Goal: Task Accomplishment & Management: Manage account settings

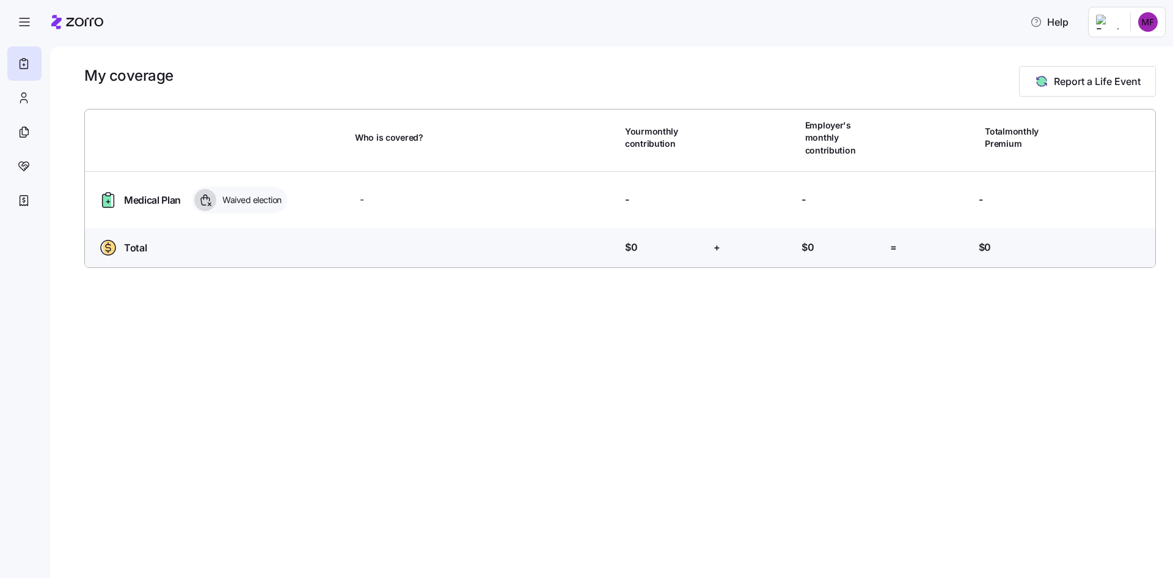
click at [1140, 31] on html "Help My coverage Report a Life Event Who is covered? Your monthly contribution …" at bounding box center [586, 285] width 1173 height 570
click at [901, 49] on html "Help My coverage Report a Life Event Who is covered? Your monthly contribution …" at bounding box center [586, 285] width 1173 height 570
click at [1152, 21] on html "Help My coverage Report a Life Event Who is covered? Your monthly contribution …" at bounding box center [586, 285] width 1173 height 570
click at [1134, 48] on div "Admin view" at bounding box center [1116, 55] width 90 height 20
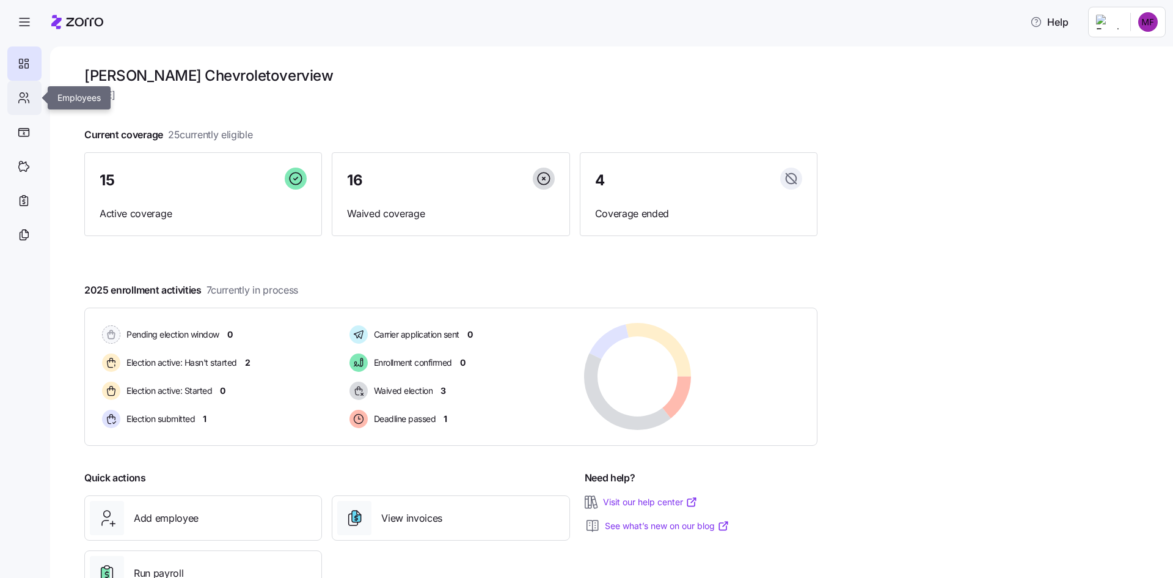
click at [17, 104] on div at bounding box center [24, 98] width 34 height 34
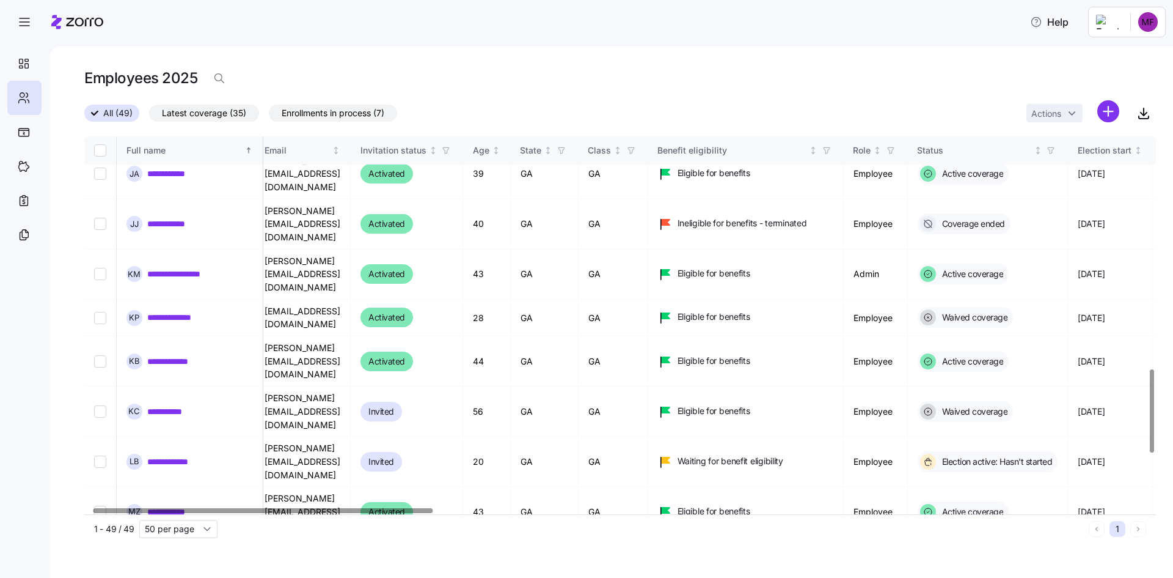
scroll to position [1059, 0]
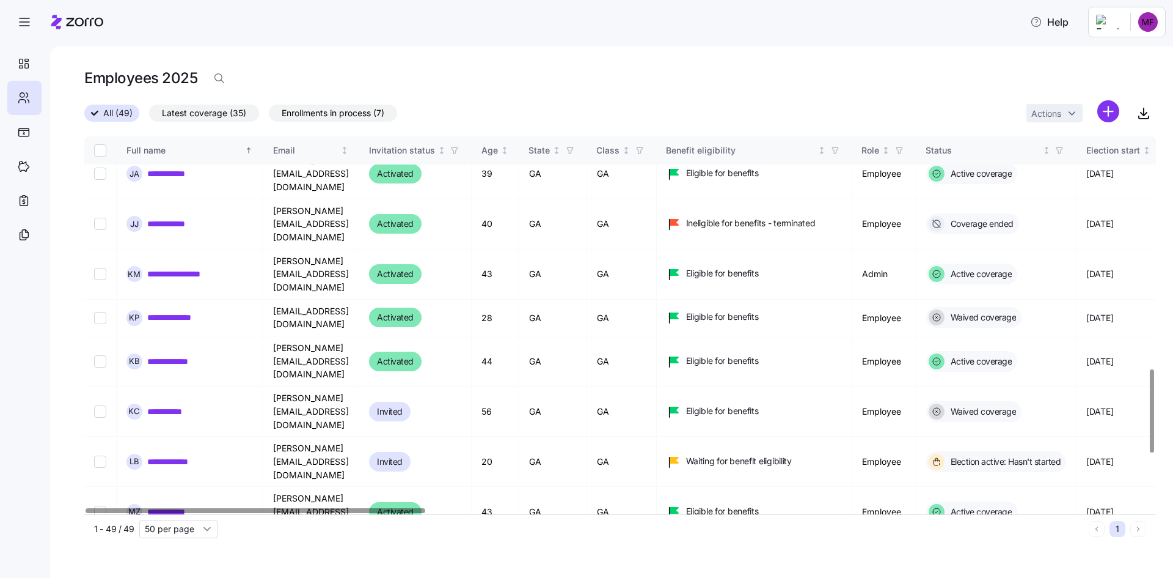
click at [264, 508] on div at bounding box center [256, 510] width 340 height 4
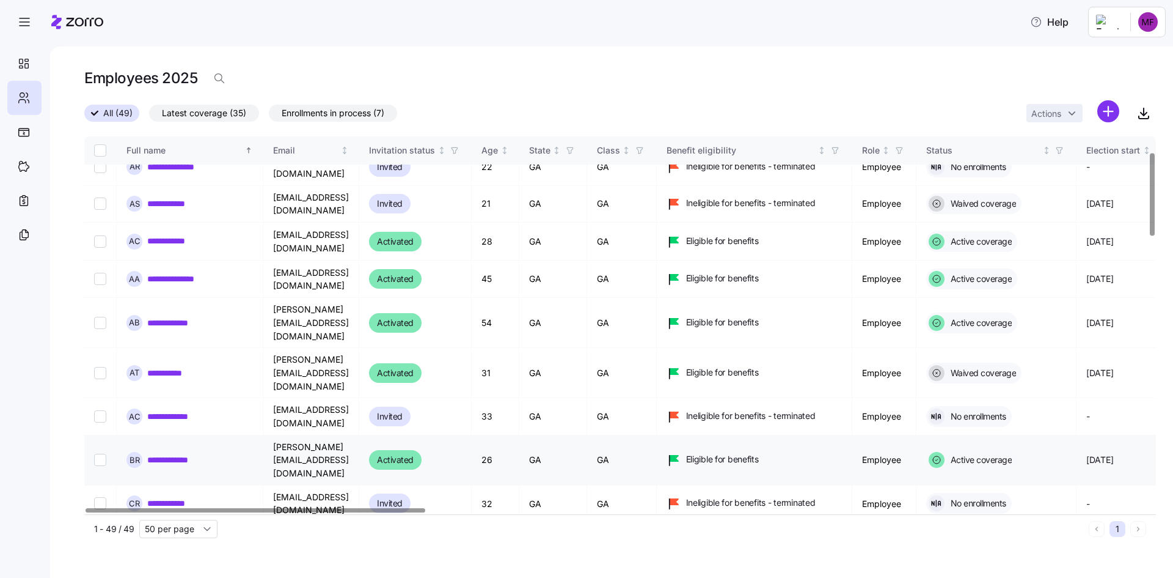
scroll to position [0, 0]
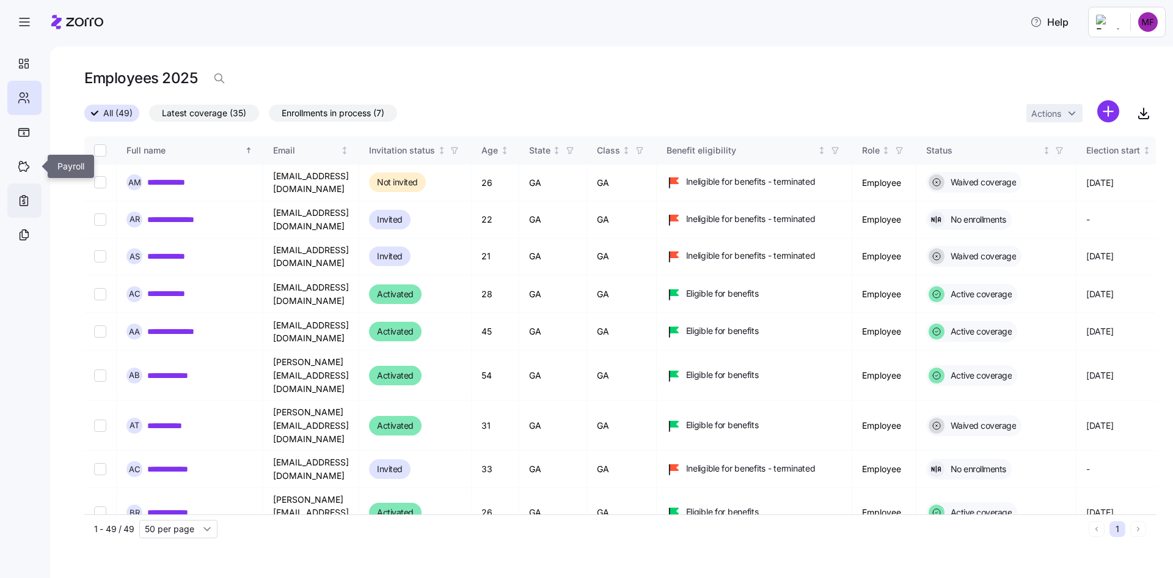
drag, startPoint x: 29, startPoint y: 174, endPoint x: 29, endPoint y: 197, distance: 23.8
click at [31, 172] on div at bounding box center [24, 166] width 34 height 34
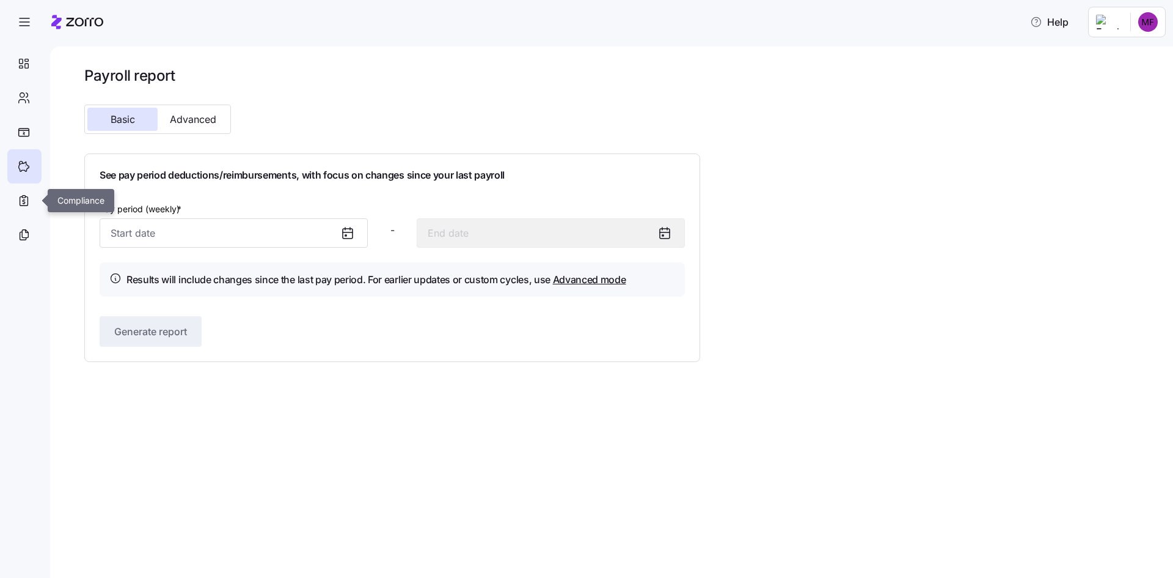
click at [29, 197] on icon at bounding box center [23, 200] width 13 height 15
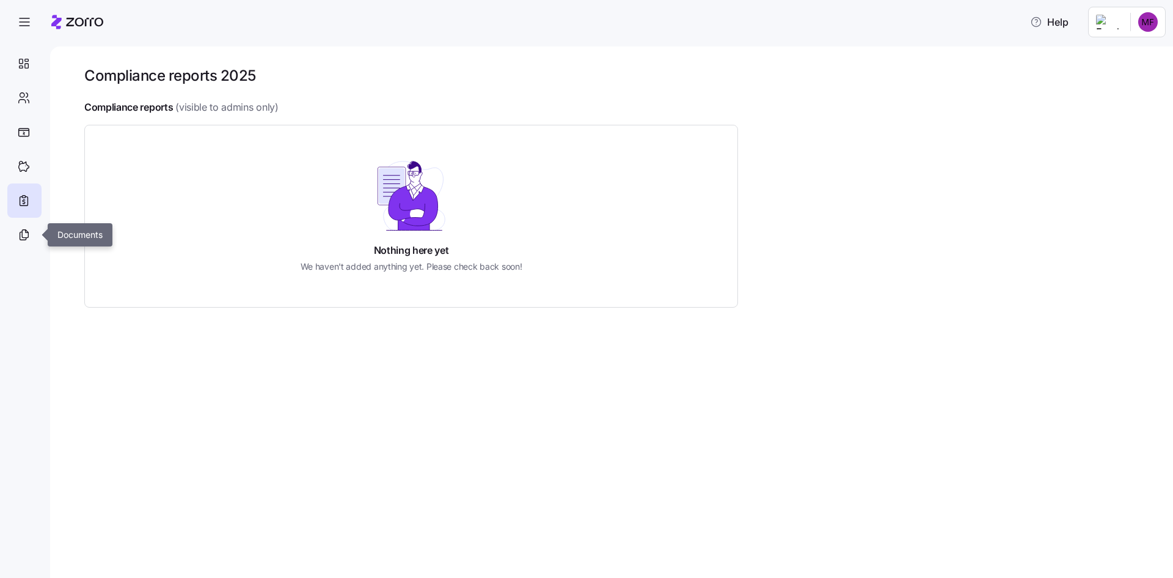
click at [28, 229] on icon at bounding box center [23, 234] width 13 height 15
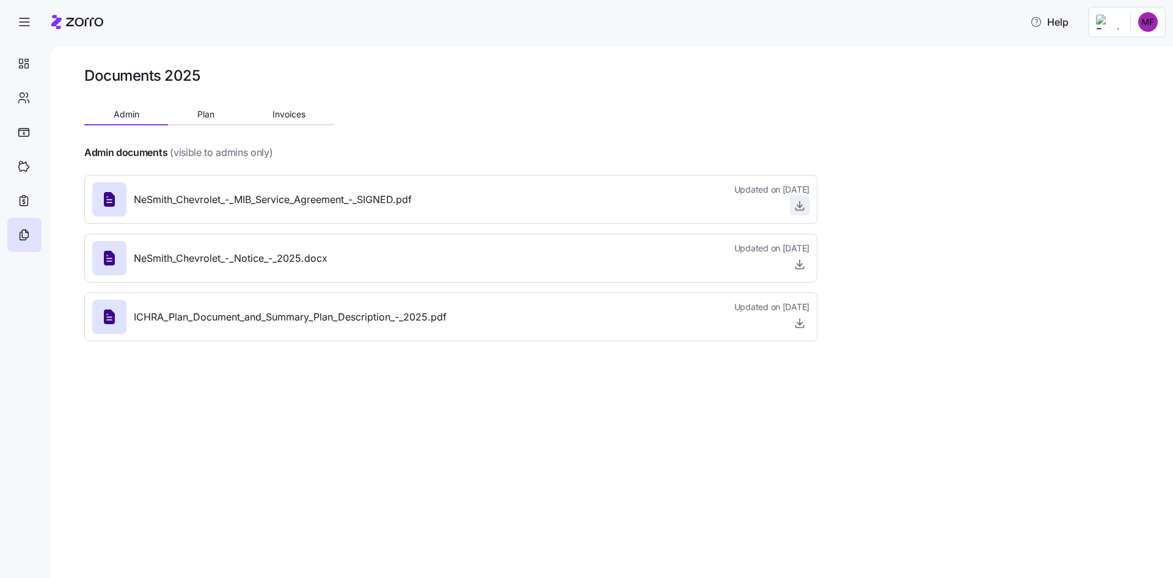
click at [804, 204] on icon "button" at bounding box center [800, 205] width 12 height 12
click at [207, 112] on span "Plan" at bounding box center [205, 114] width 17 height 9
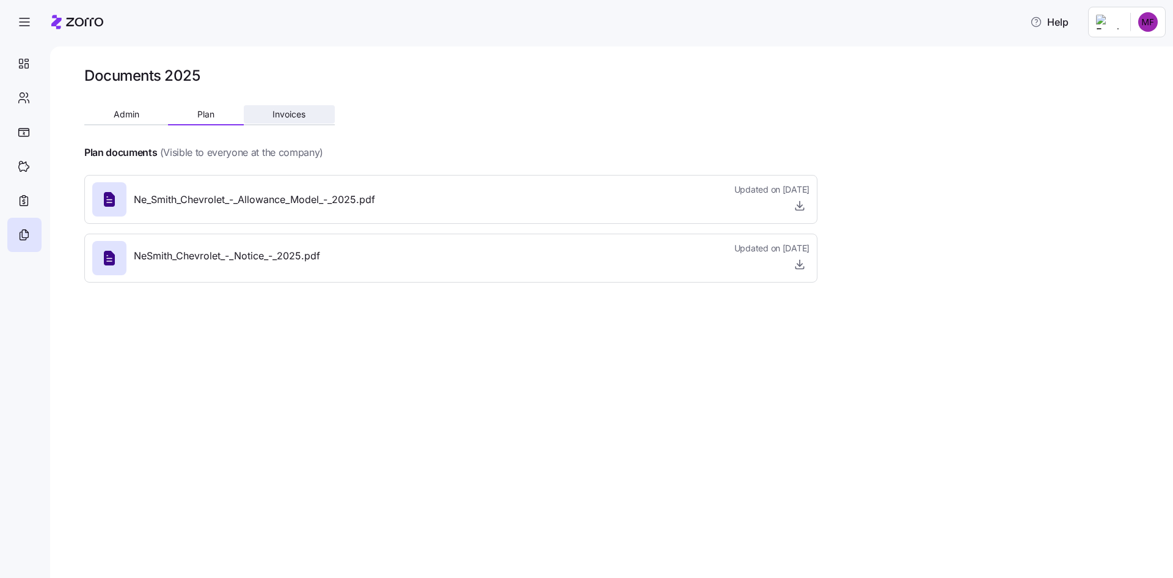
click at [276, 110] on span "Invoices" at bounding box center [289, 114] width 33 height 9
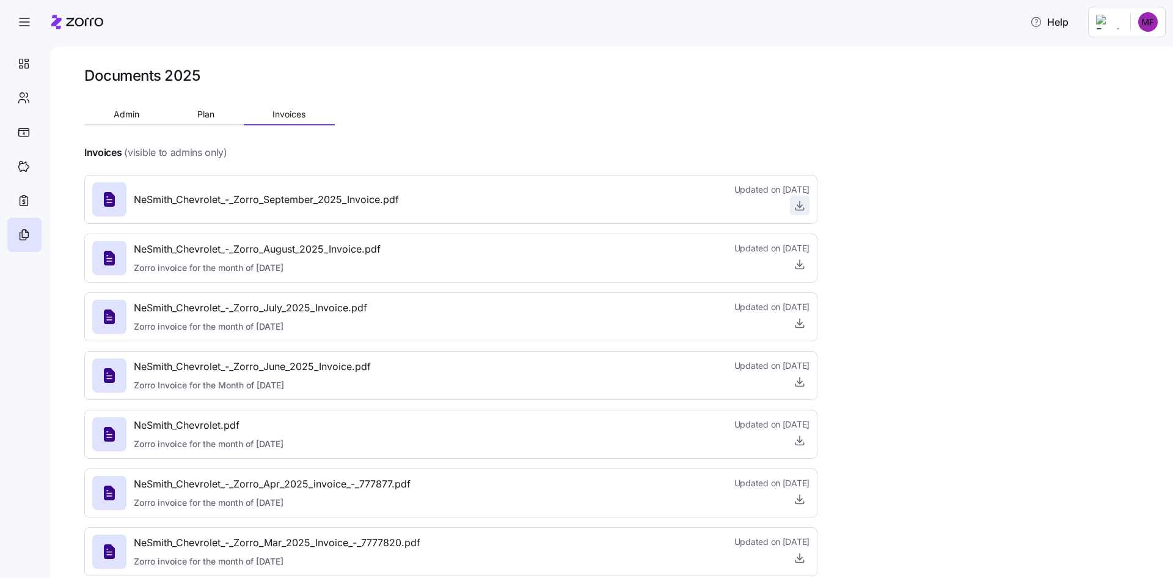
click at [799, 208] on icon "button" at bounding box center [800, 205] width 12 height 12
click at [126, 105] on button "Admin" at bounding box center [126, 114] width 84 height 18
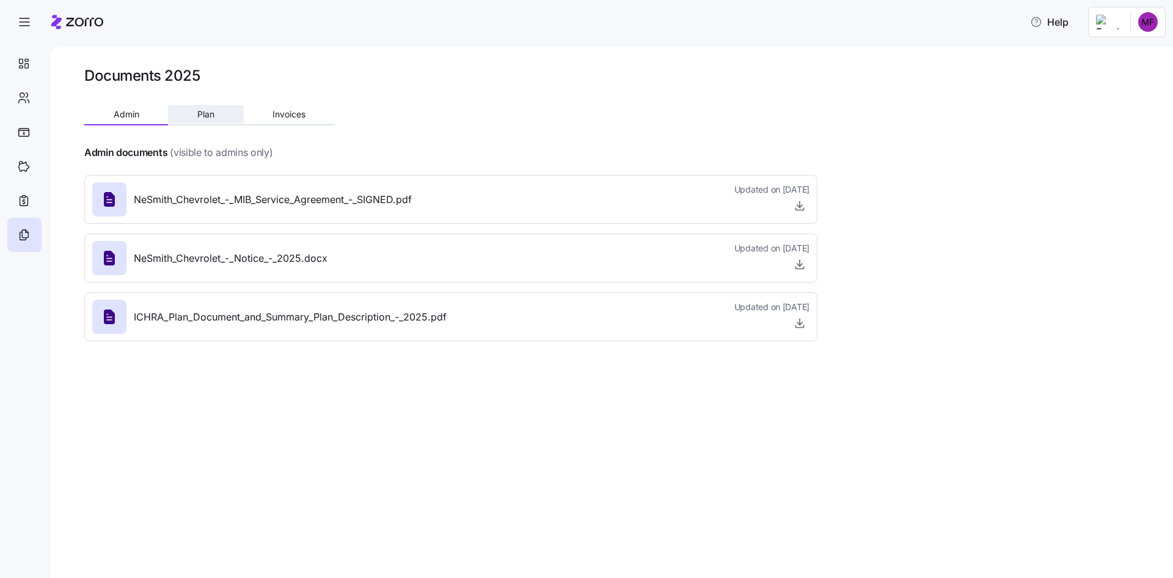
drag, startPoint x: 216, startPoint y: 121, endPoint x: 224, endPoint y: 119, distance: 8.3
click at [216, 120] on button "Plan" at bounding box center [205, 114] width 75 height 18
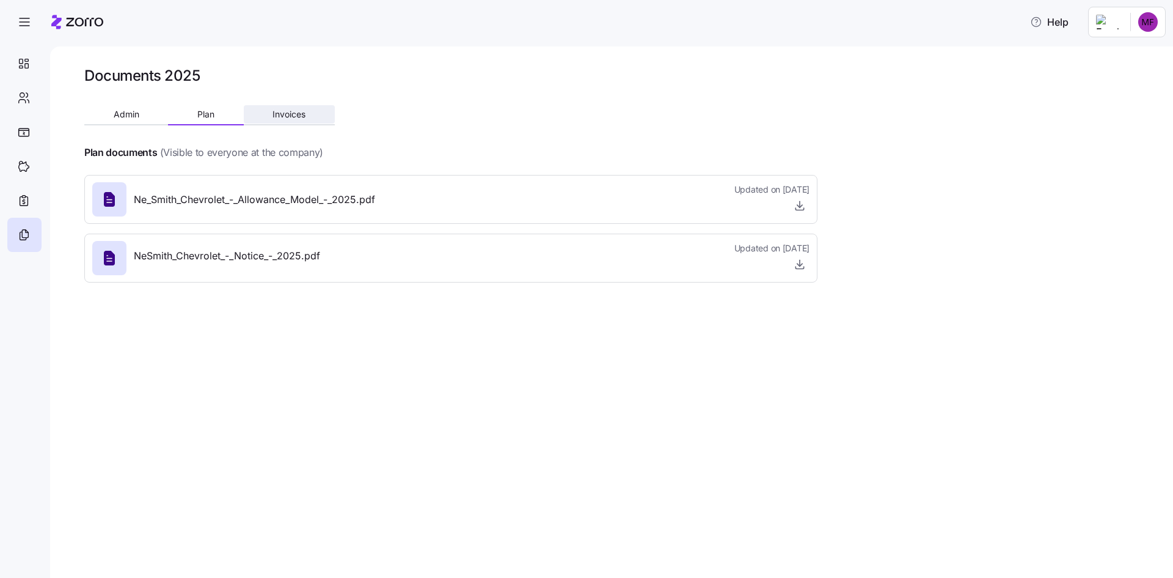
click at [307, 109] on button "Invoices" at bounding box center [289, 114] width 91 height 18
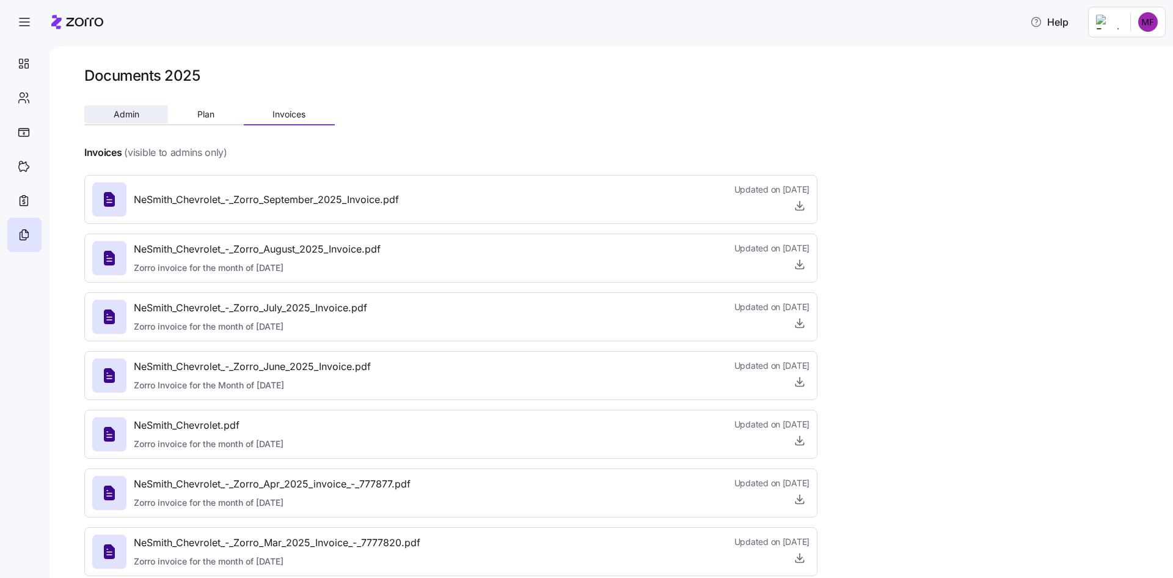
click at [160, 112] on button "Admin" at bounding box center [126, 114] width 84 height 18
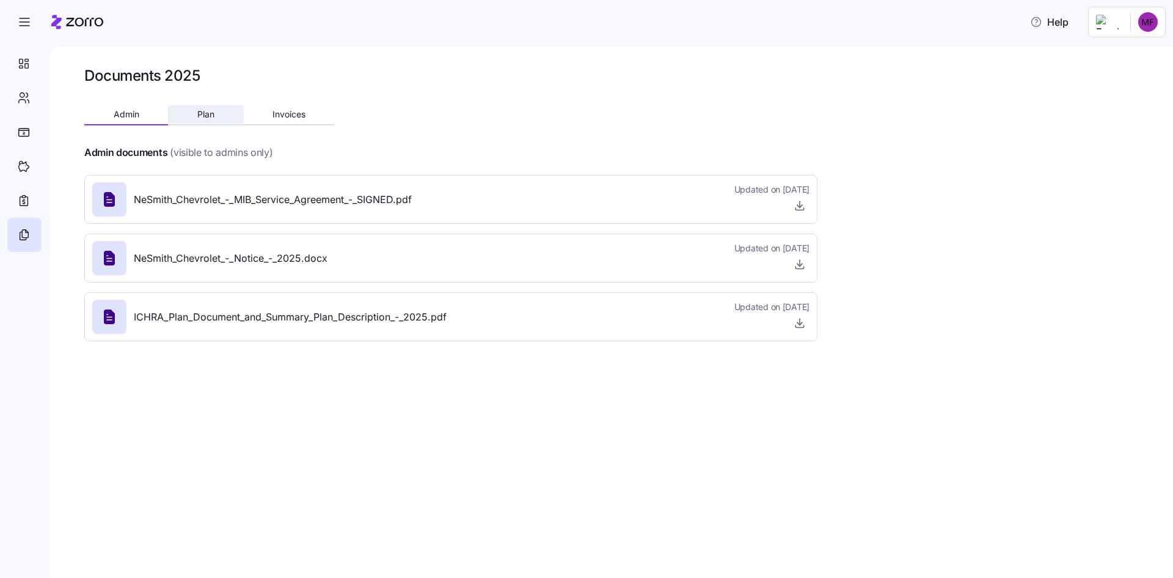
click at [207, 112] on span "Plan" at bounding box center [205, 114] width 17 height 9
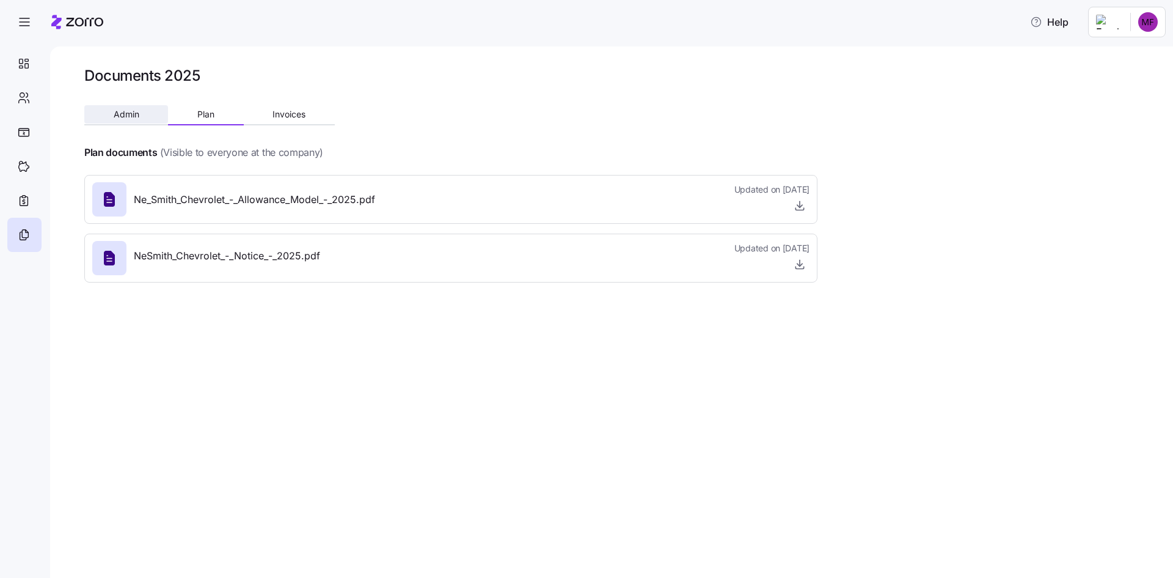
click at [119, 110] on span "Admin" at bounding box center [127, 114] width 26 height 9
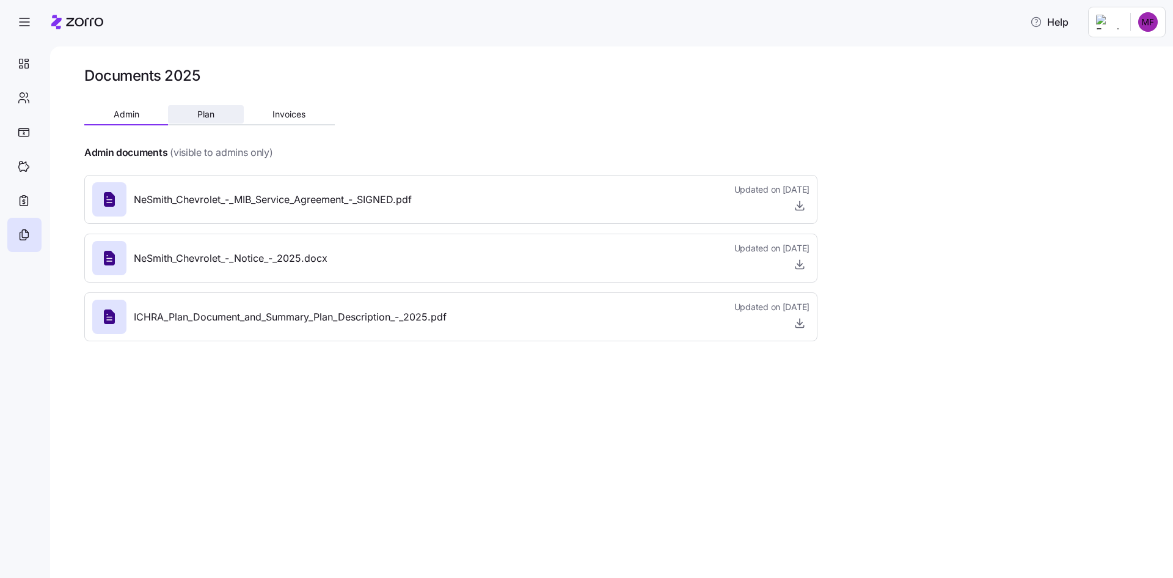
click at [204, 122] on button "Plan" at bounding box center [205, 114] width 75 height 18
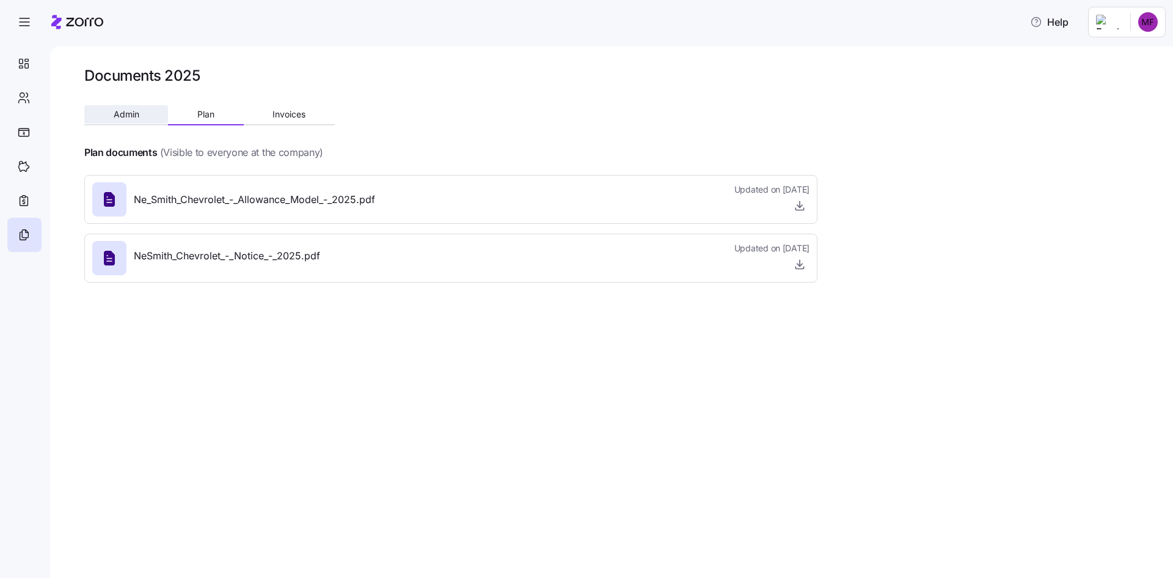
click at [144, 117] on button "Admin" at bounding box center [126, 114] width 84 height 18
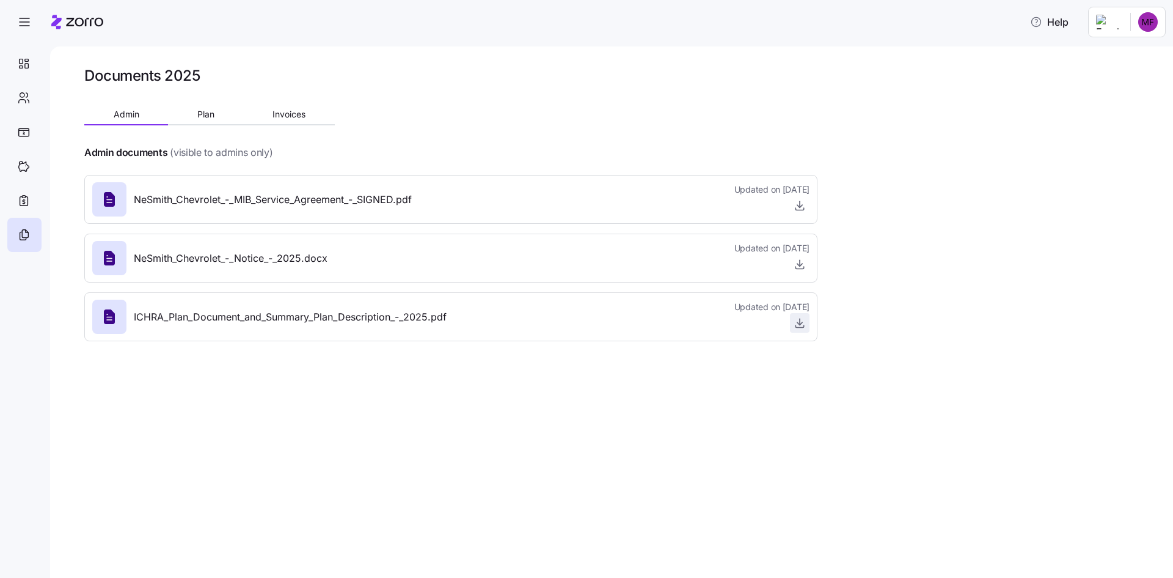
click at [802, 317] on icon "button" at bounding box center [800, 323] width 12 height 12
click at [423, 88] on div at bounding box center [450, 92] width 733 height 15
click at [1135, 24] on html "Help Documents 2025 Admin Plan Invoices Admin documents (visible to admins only…" at bounding box center [586, 285] width 1173 height 570
click at [1118, 105] on div "Company setup" at bounding box center [1116, 104] width 81 height 13
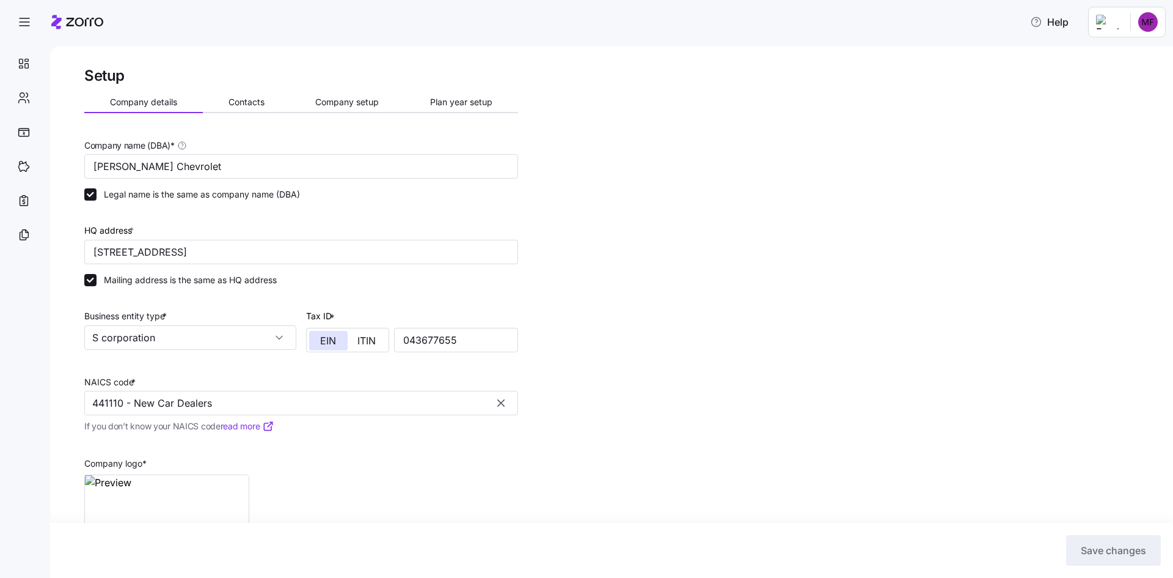
click at [1138, 25] on html "Help Setup Company details Contacts Company setup Plan year setup Company name …" at bounding box center [586, 285] width 1173 height 570
click at [1117, 80] on div "My settings" at bounding box center [1108, 84] width 64 height 13
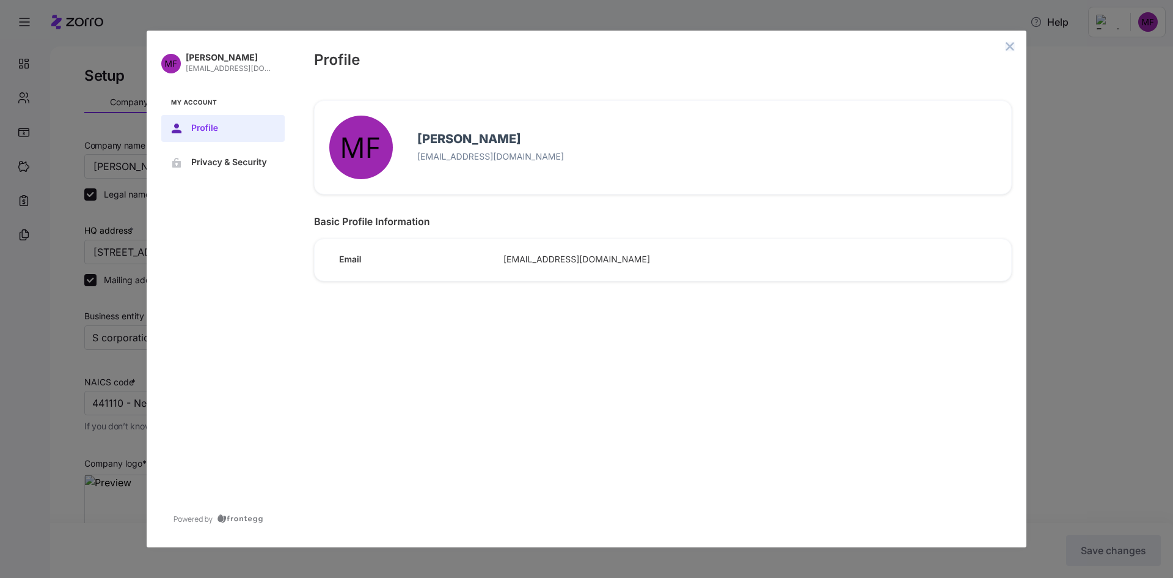
click at [1008, 50] on icon "close admin-box" at bounding box center [1010, 47] width 10 height 10
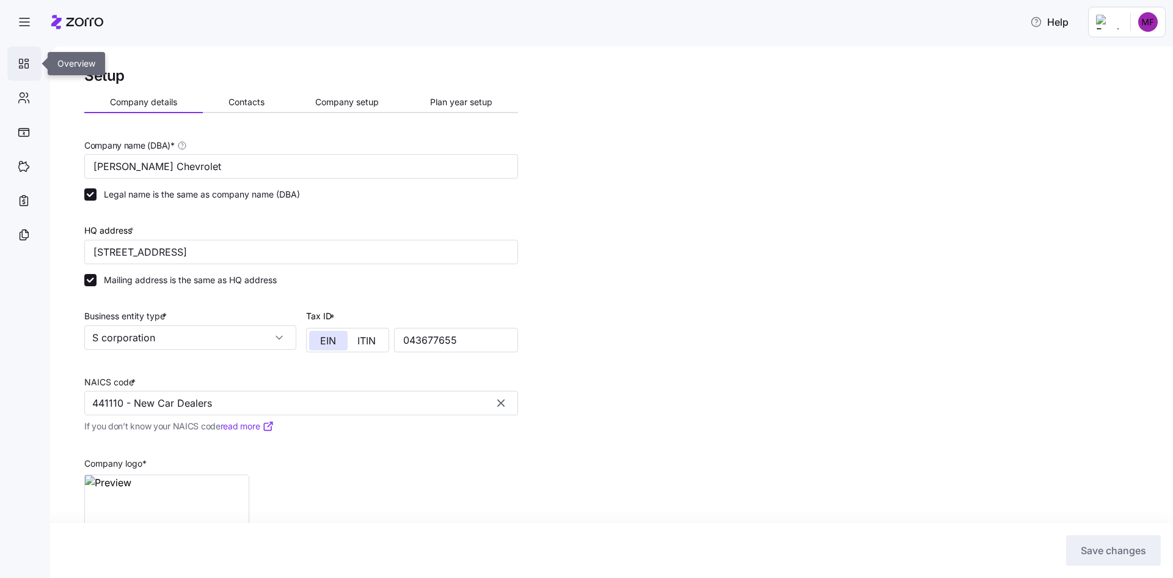
click at [24, 78] on div at bounding box center [24, 63] width 34 height 34
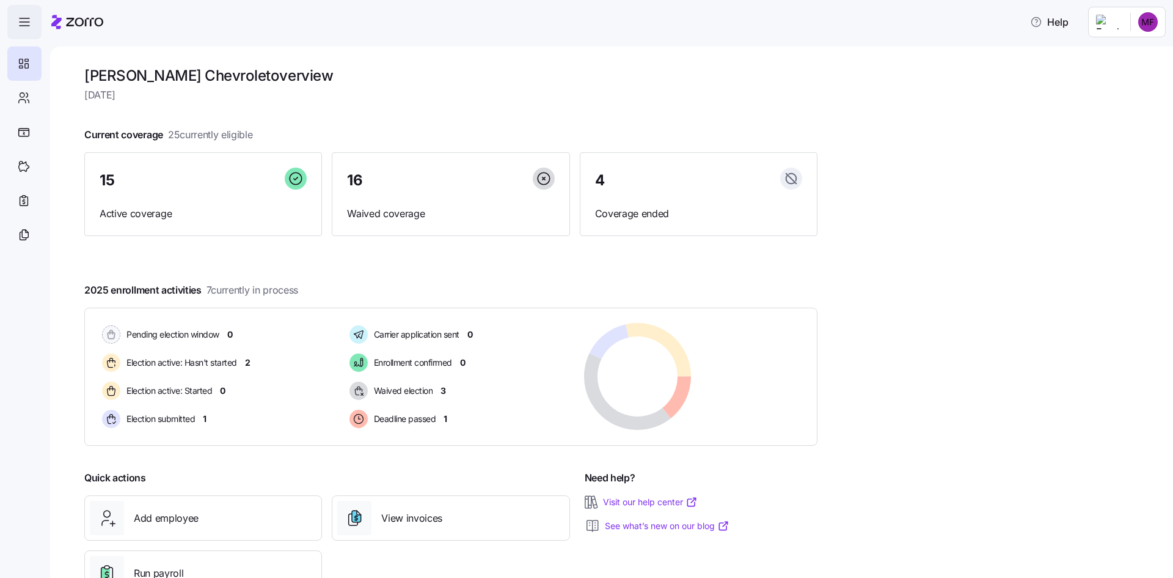
click at [24, 23] on icon "button" at bounding box center [24, 22] width 15 height 15
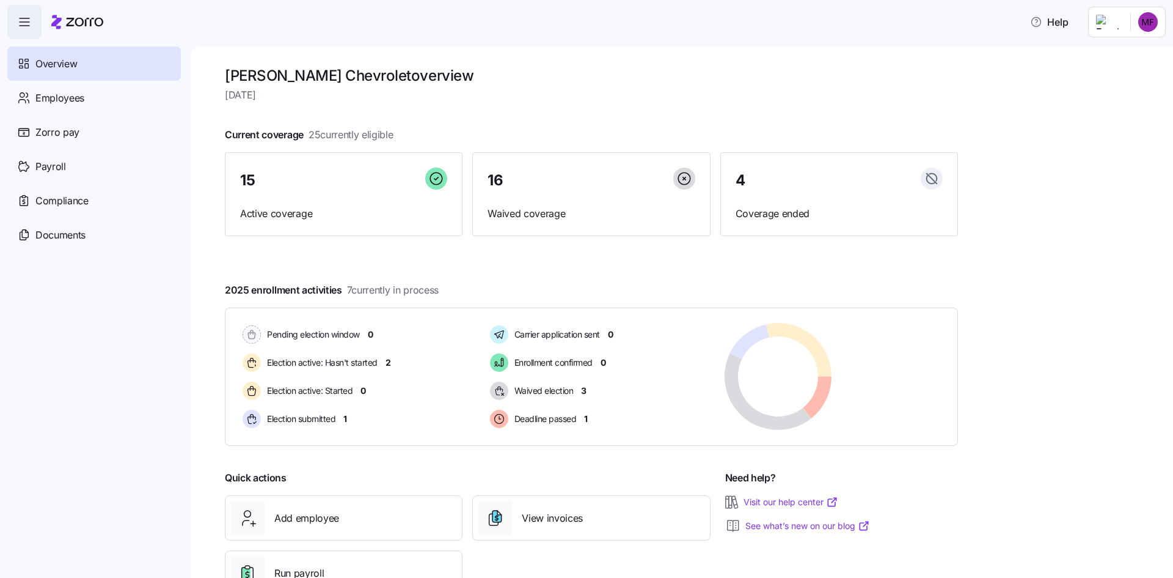
click at [28, 26] on icon "button" at bounding box center [24, 22] width 15 height 15
